Goal: Task Accomplishment & Management: Manage account settings

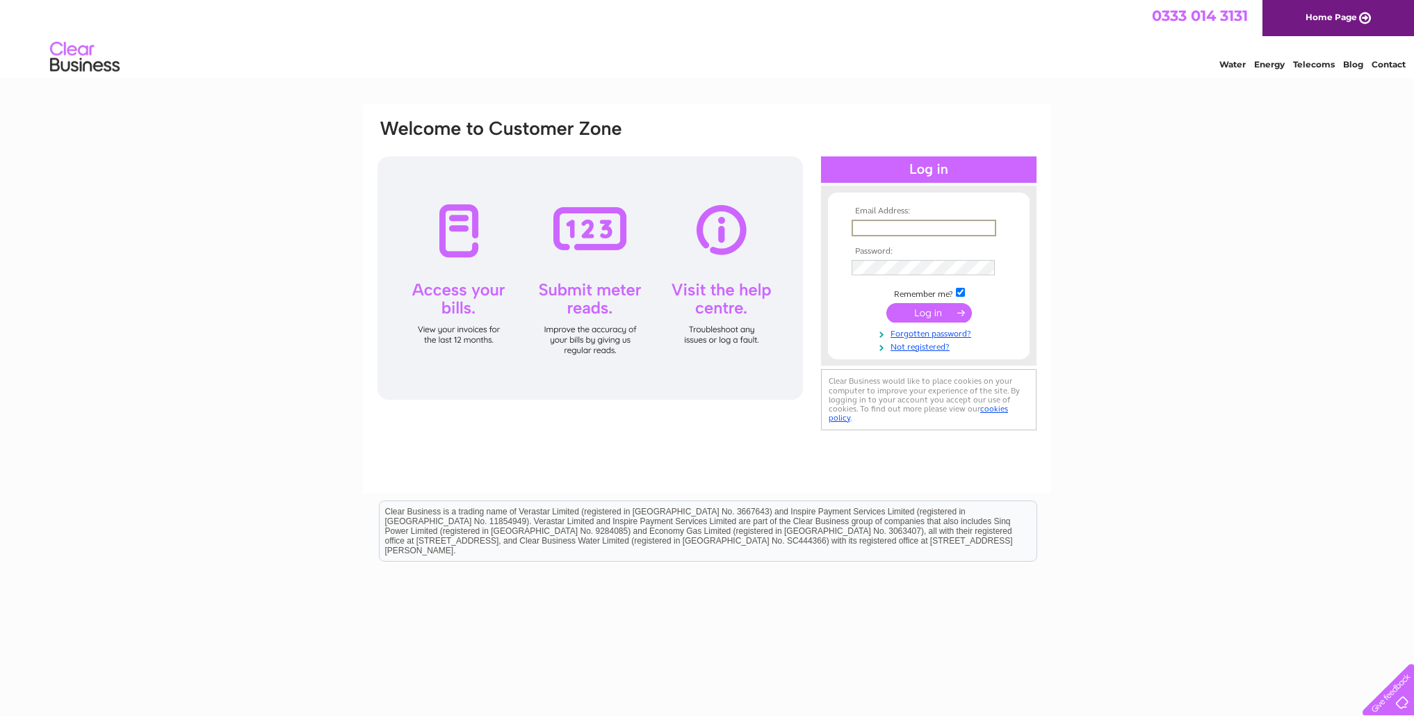
click at [871, 223] on input "text" at bounding box center [923, 228] width 145 height 17
type input "ellistaxis@gmail.com"
click at [942, 316] on input "submit" at bounding box center [928, 312] width 85 height 19
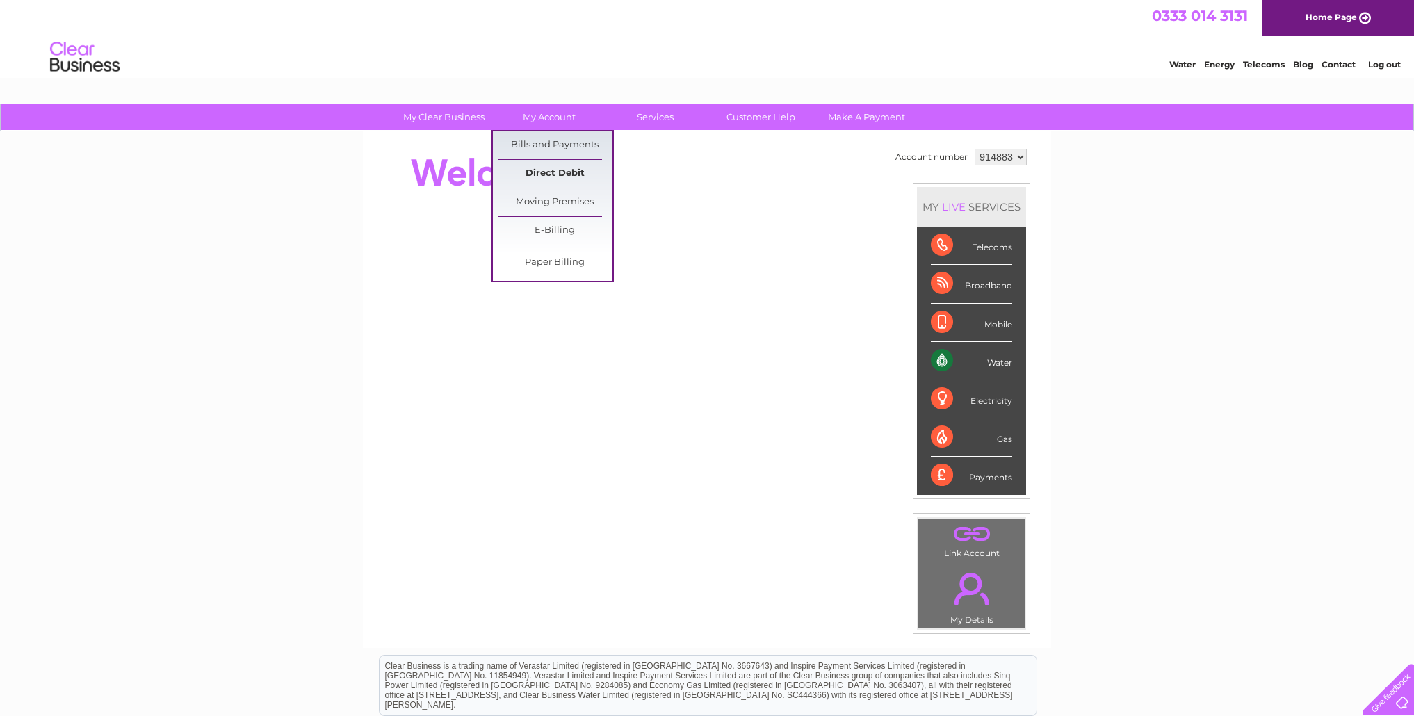
click at [544, 173] on link "Direct Debit" at bounding box center [555, 174] width 115 height 28
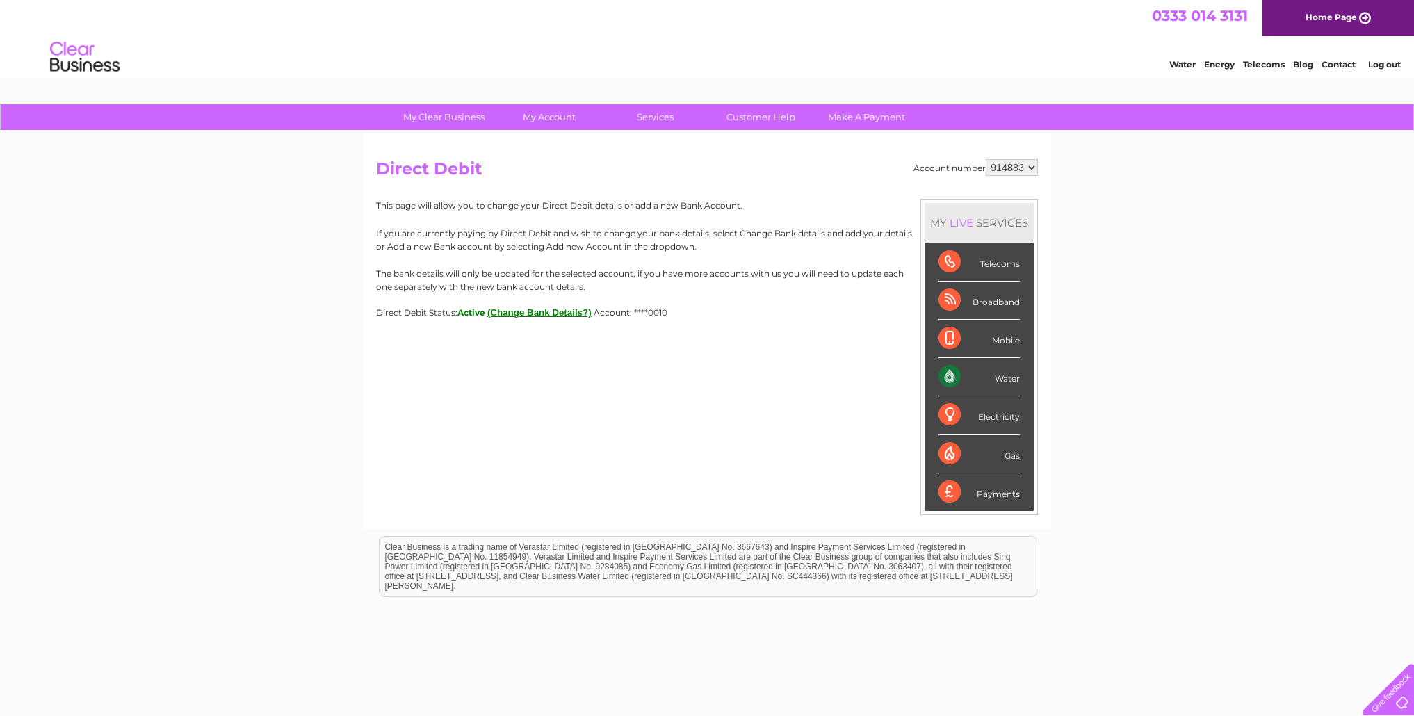
click at [543, 310] on button "(Change Bank Details?)" at bounding box center [539, 312] width 104 height 10
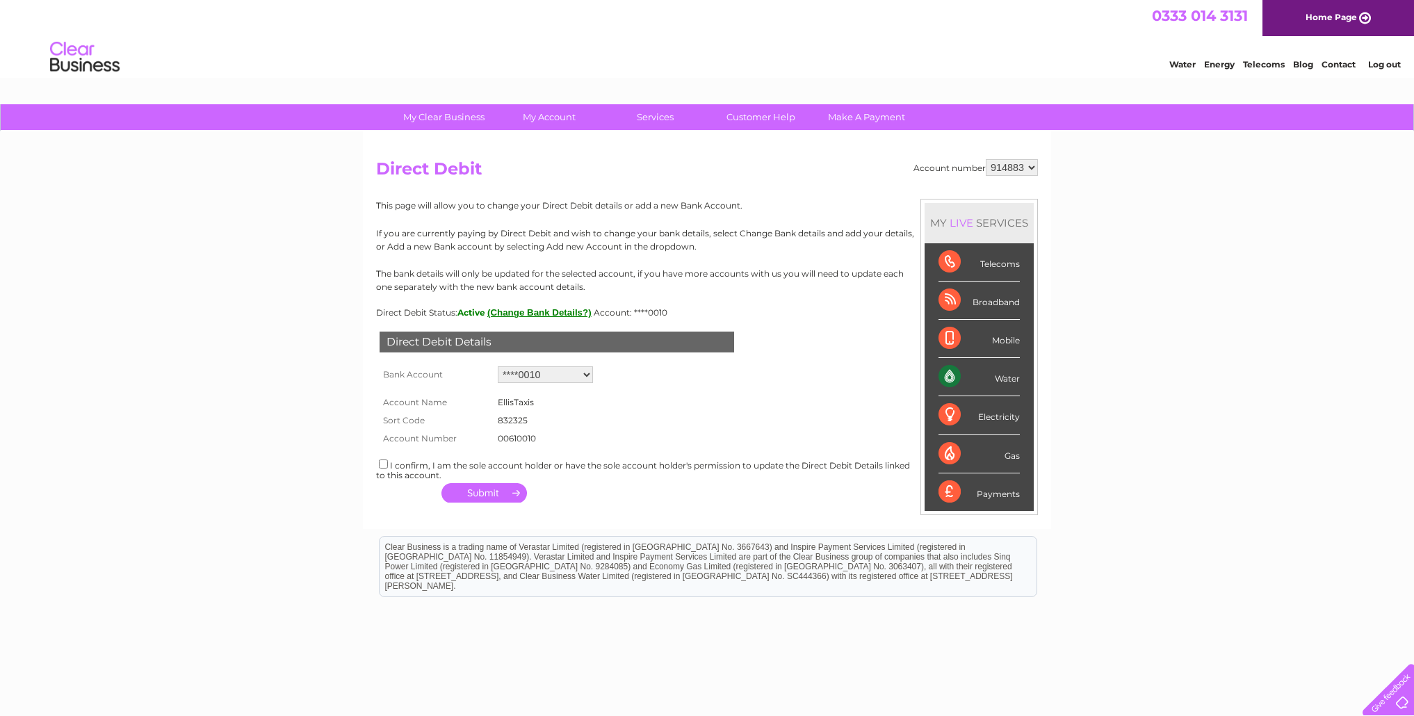
click at [587, 376] on select "Add new account ****0010 ****7279" at bounding box center [545, 374] width 95 height 17
select select "0"
click at [498, 366] on select "Add new account ****0010 ****7279" at bounding box center [545, 374] width 95 height 17
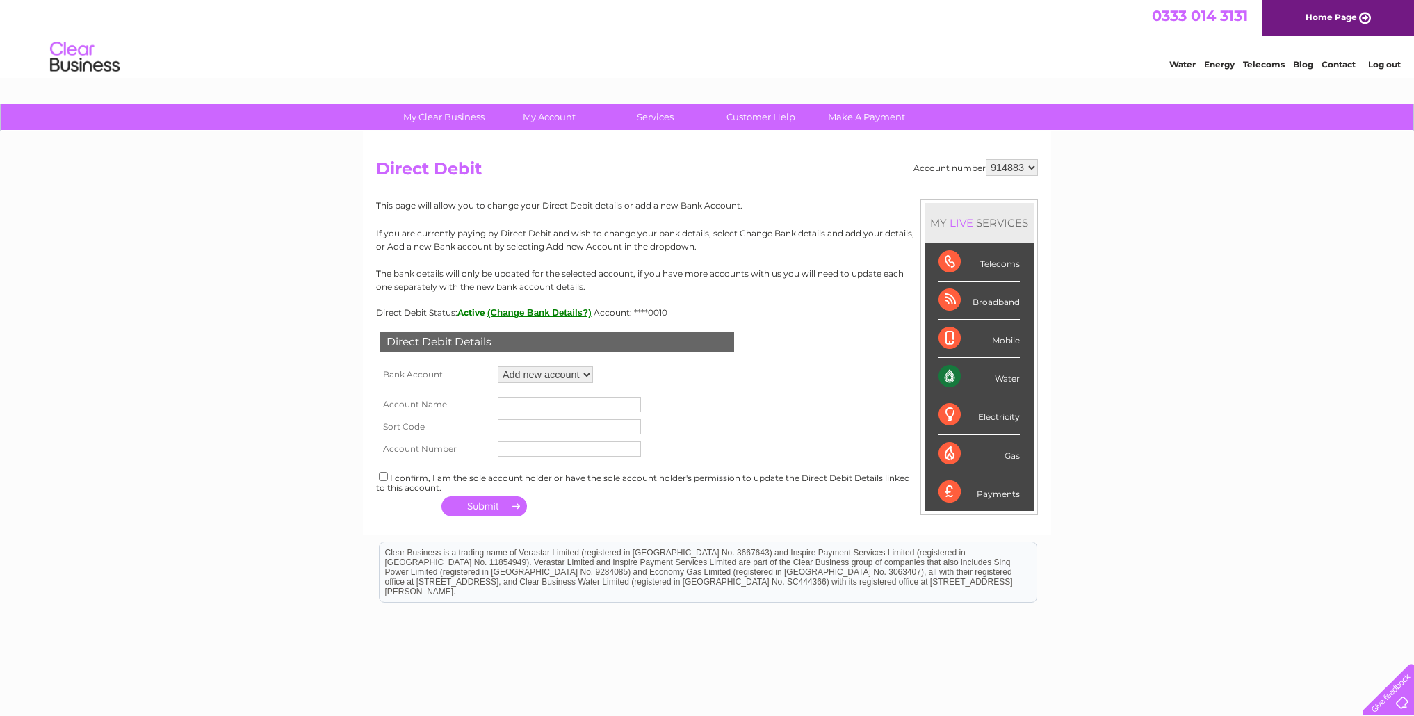
click at [523, 375] on select "Add new account ****0010 ****7279" at bounding box center [545, 374] width 95 height 17
click at [567, 404] on input "text" at bounding box center [569, 404] width 143 height 15
type input "Gordon Norman Ellis"
click at [556, 430] on input "text" at bounding box center [569, 426] width 143 height 15
type input "832325"
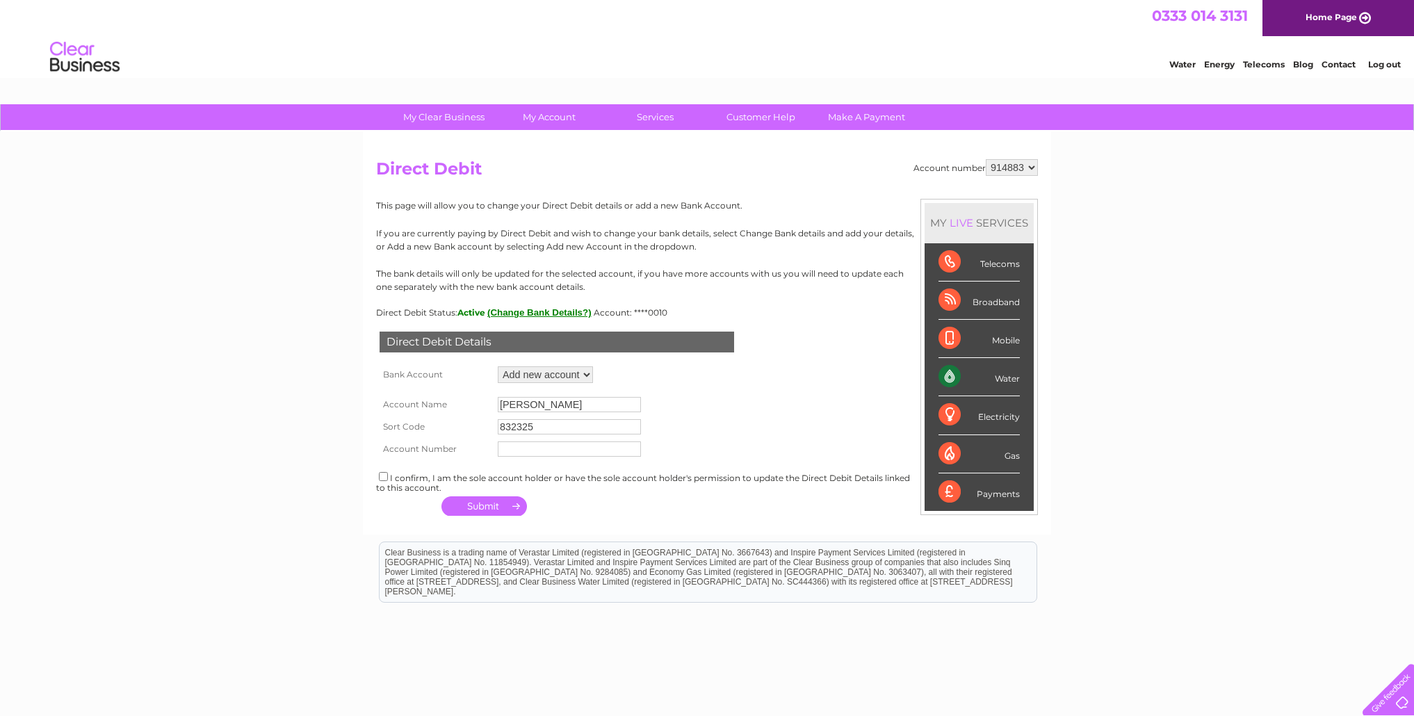
click at [551, 452] on input "text" at bounding box center [569, 448] width 143 height 15
type input "00712972"
click at [384, 479] on input "checkbox" at bounding box center [383, 476] width 9 height 9
checkbox input "true"
click at [494, 508] on button "button" at bounding box center [483, 505] width 85 height 19
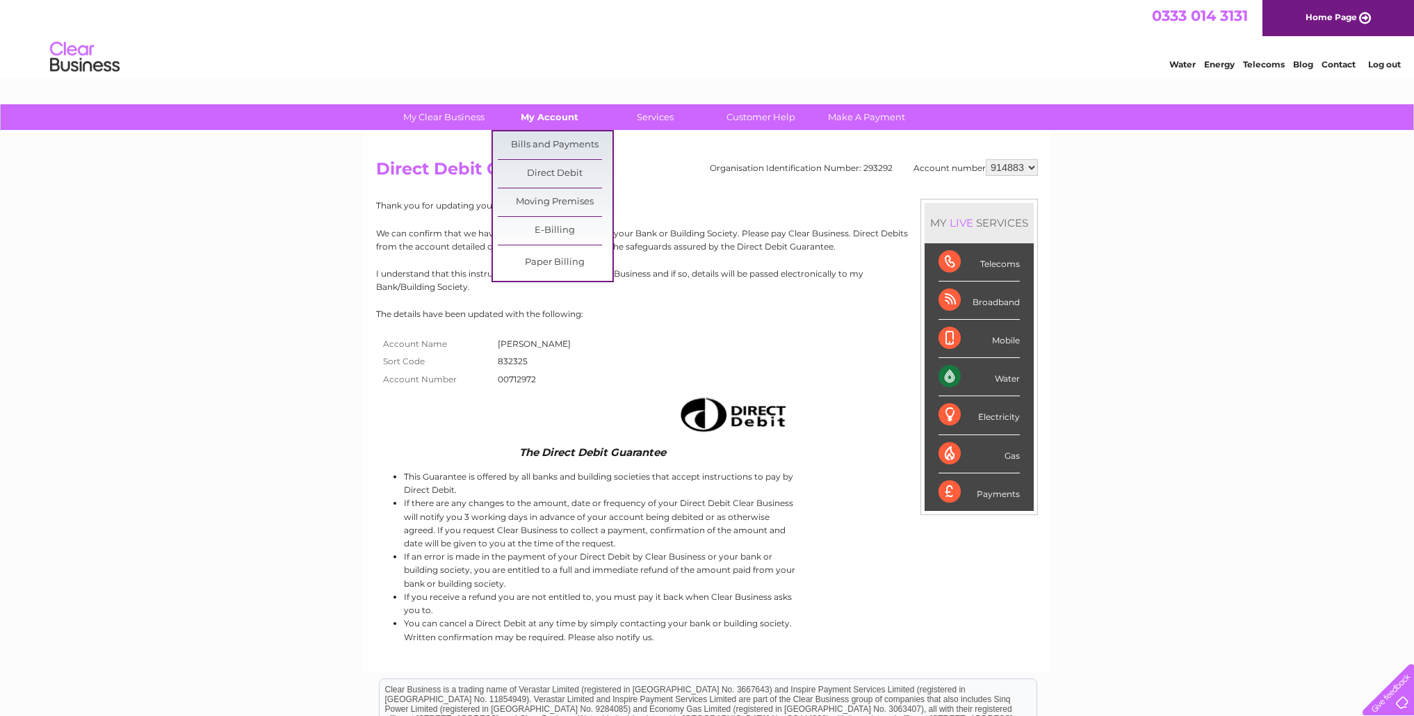
click at [543, 113] on link "My Account" at bounding box center [549, 117] width 115 height 26
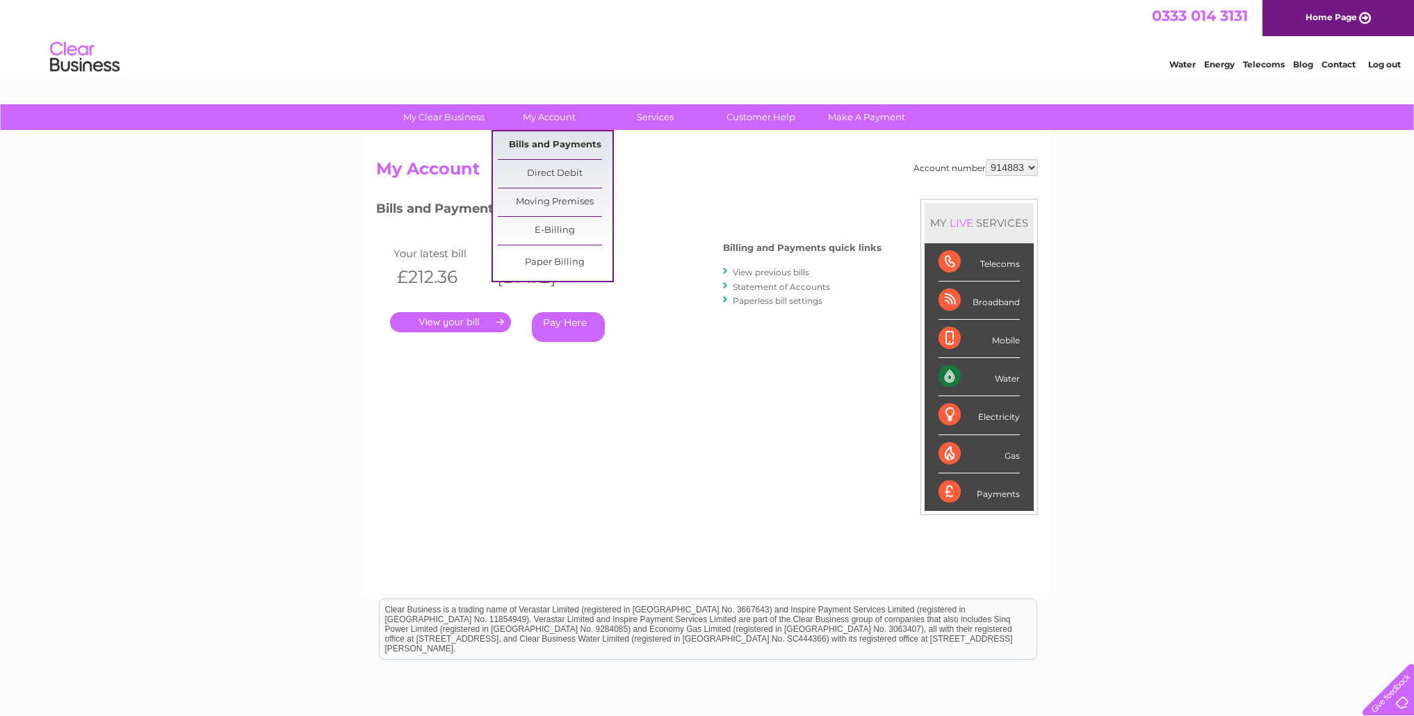
click at [534, 147] on link "Bills and Payments" at bounding box center [555, 145] width 115 height 28
click at [547, 171] on link "Direct Debit" at bounding box center [555, 174] width 115 height 28
